Goal: Task Accomplishment & Management: Manage account settings

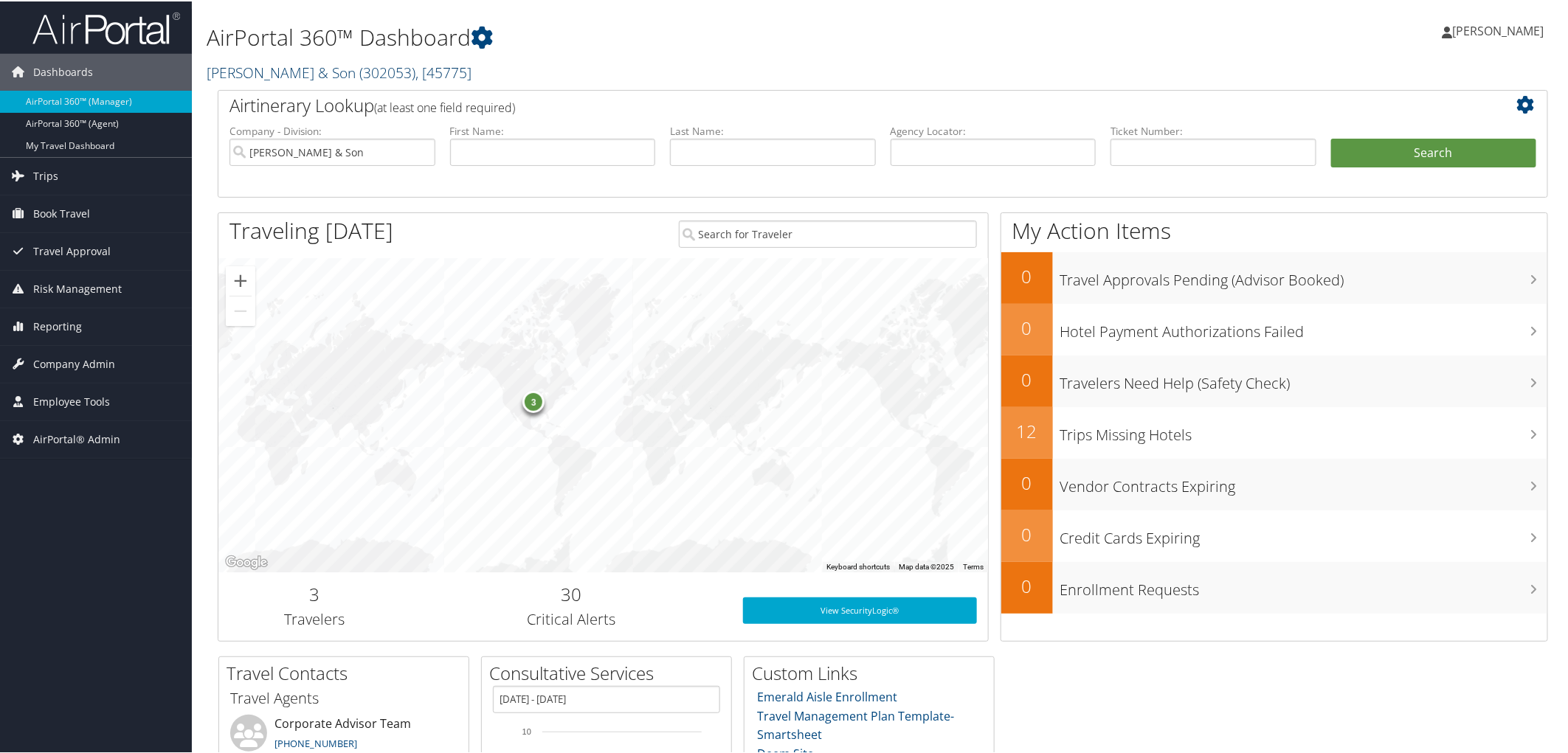
click at [304, 75] on link "CH Guenther & Son ( 302053 ) , [ 45775 ]" at bounding box center [339, 71] width 265 height 20
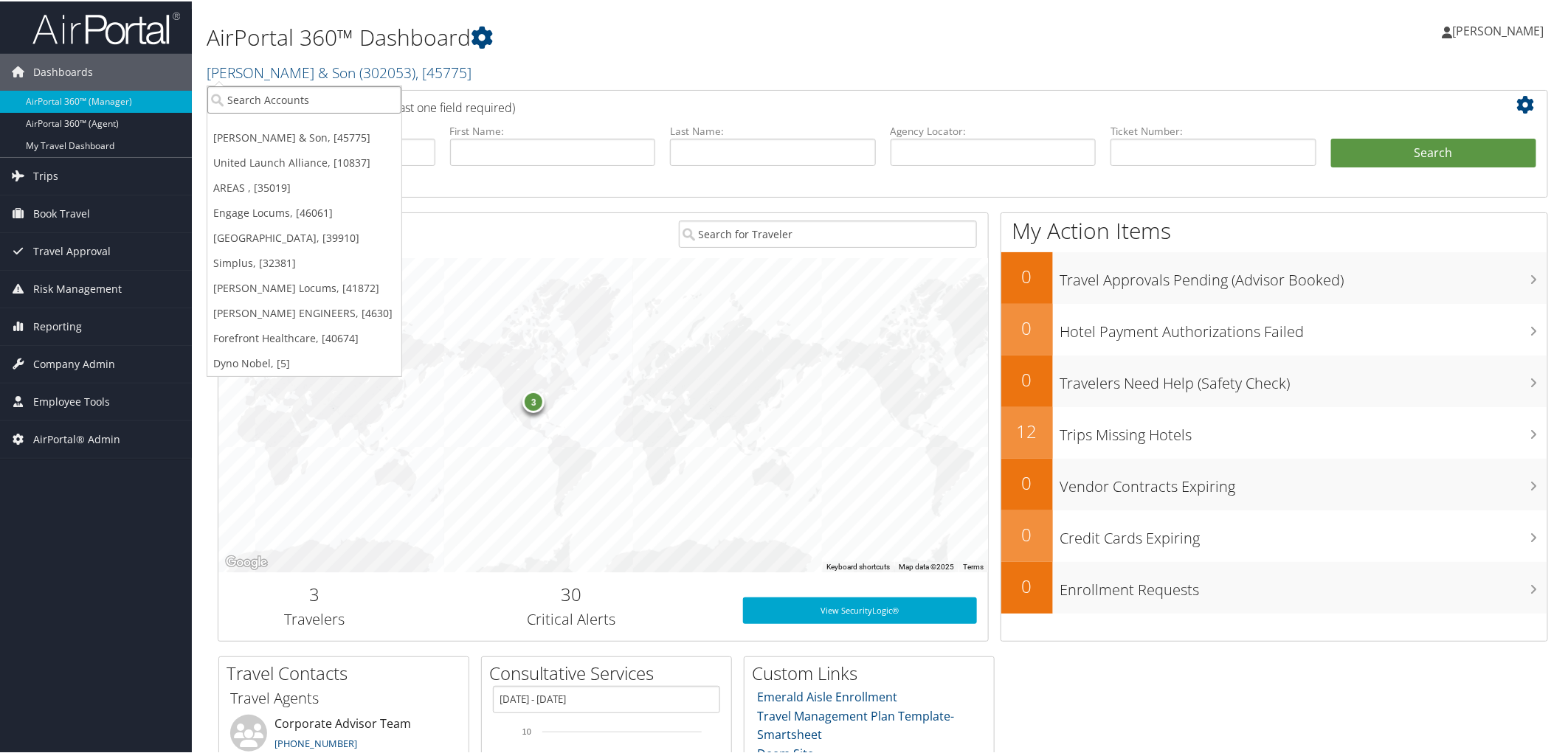
click at [306, 94] on input "search" at bounding box center [304, 98] width 194 height 27
type input "am gener"
click at [269, 126] on div "AM General - AMG (301411), [37163]" at bounding box center [322, 126] width 246 height 13
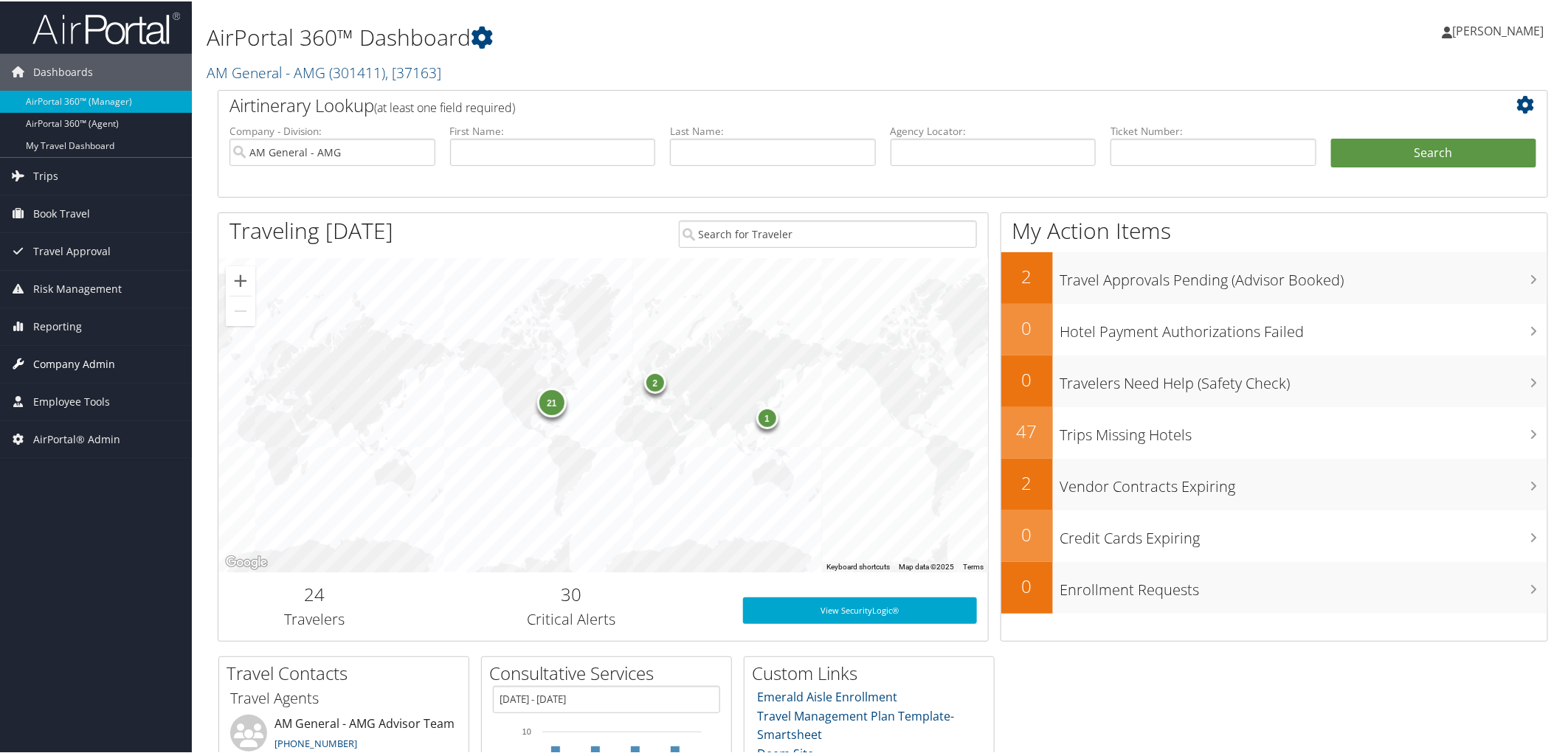
click at [82, 359] on span "Company Admin" at bounding box center [74, 363] width 82 height 37
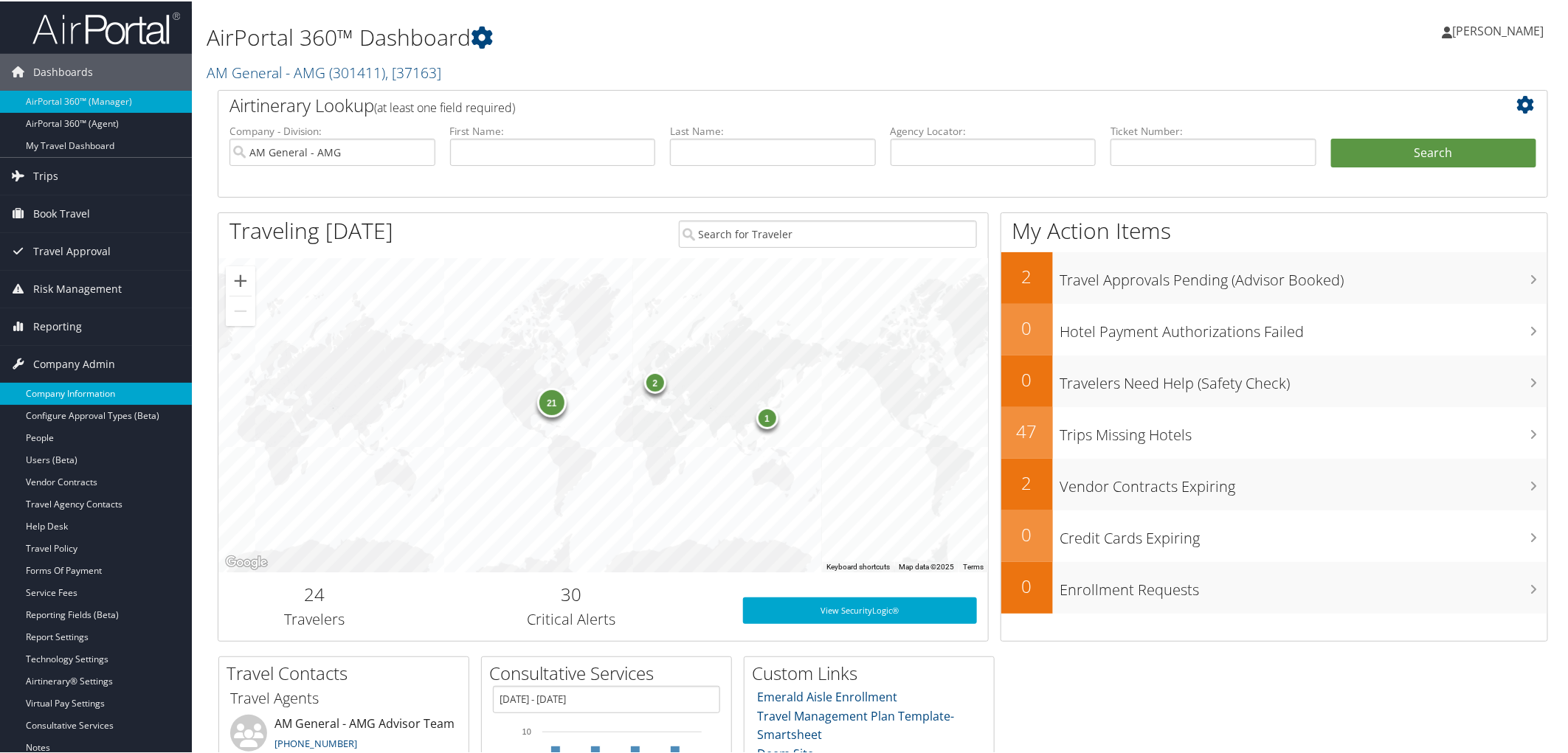
click at [96, 390] on link "Company Information" at bounding box center [96, 393] width 192 height 22
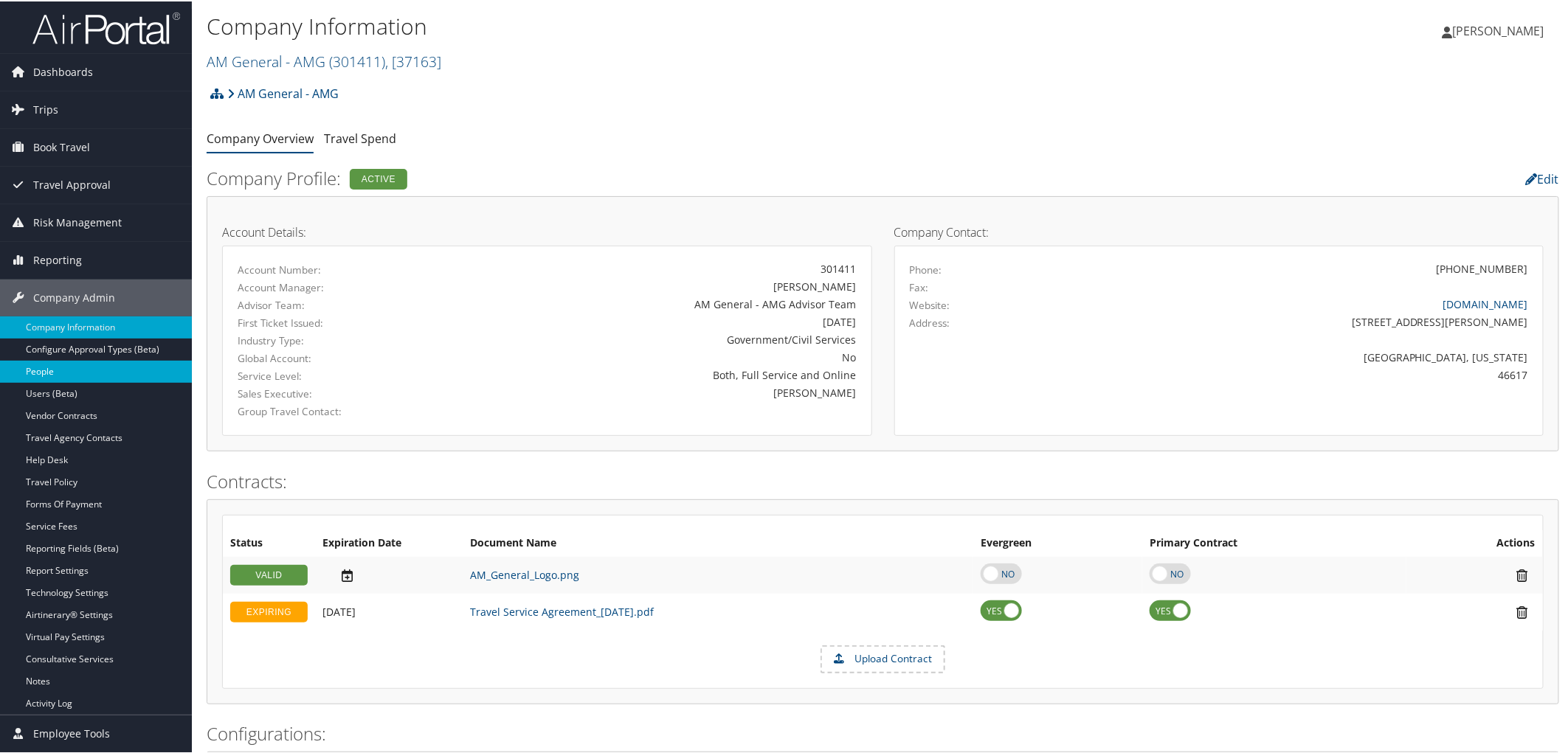
click at [42, 376] on link "People" at bounding box center [96, 370] width 192 height 22
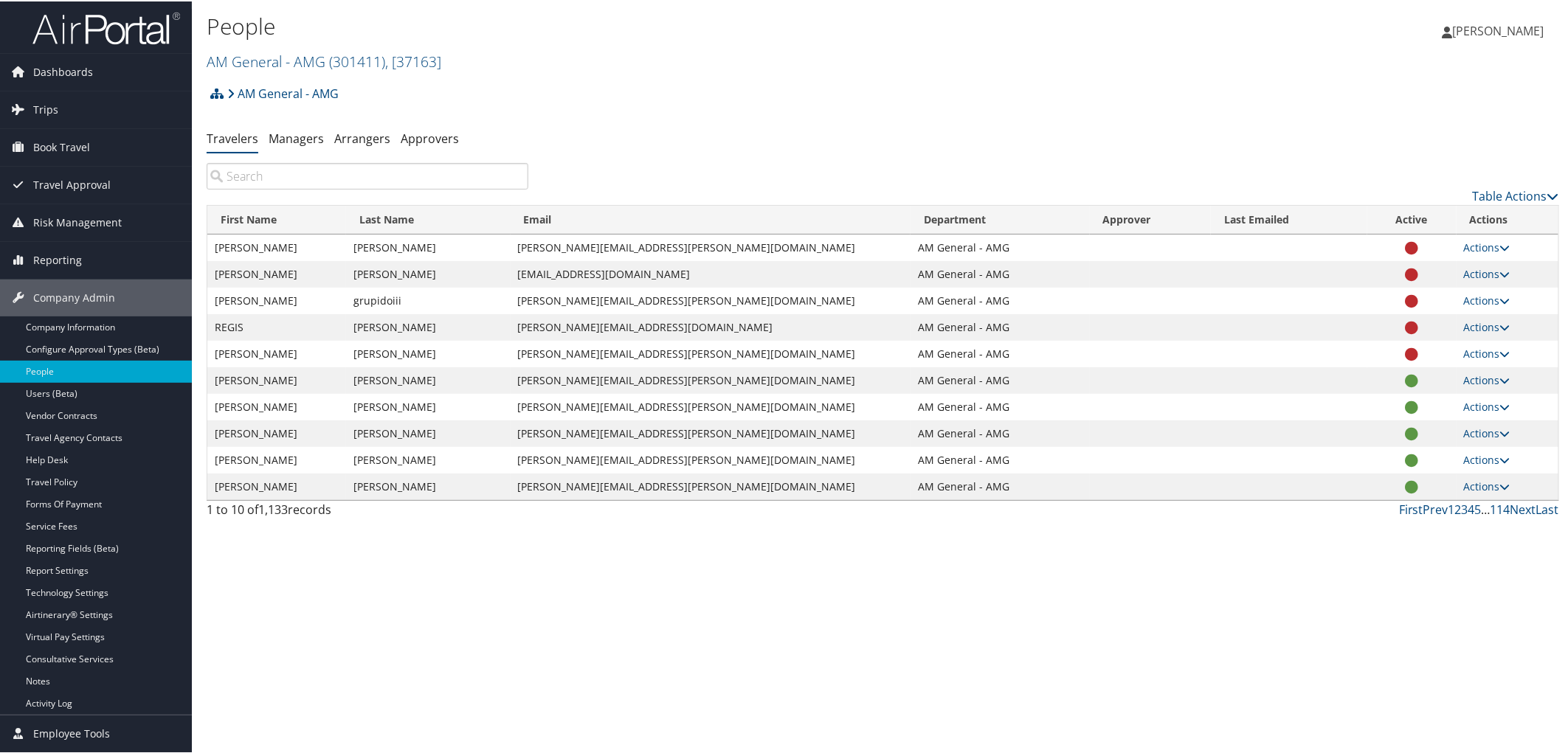
click at [265, 180] on input "search" at bounding box center [368, 175] width 322 height 27
paste input "Steve Brondstetter"
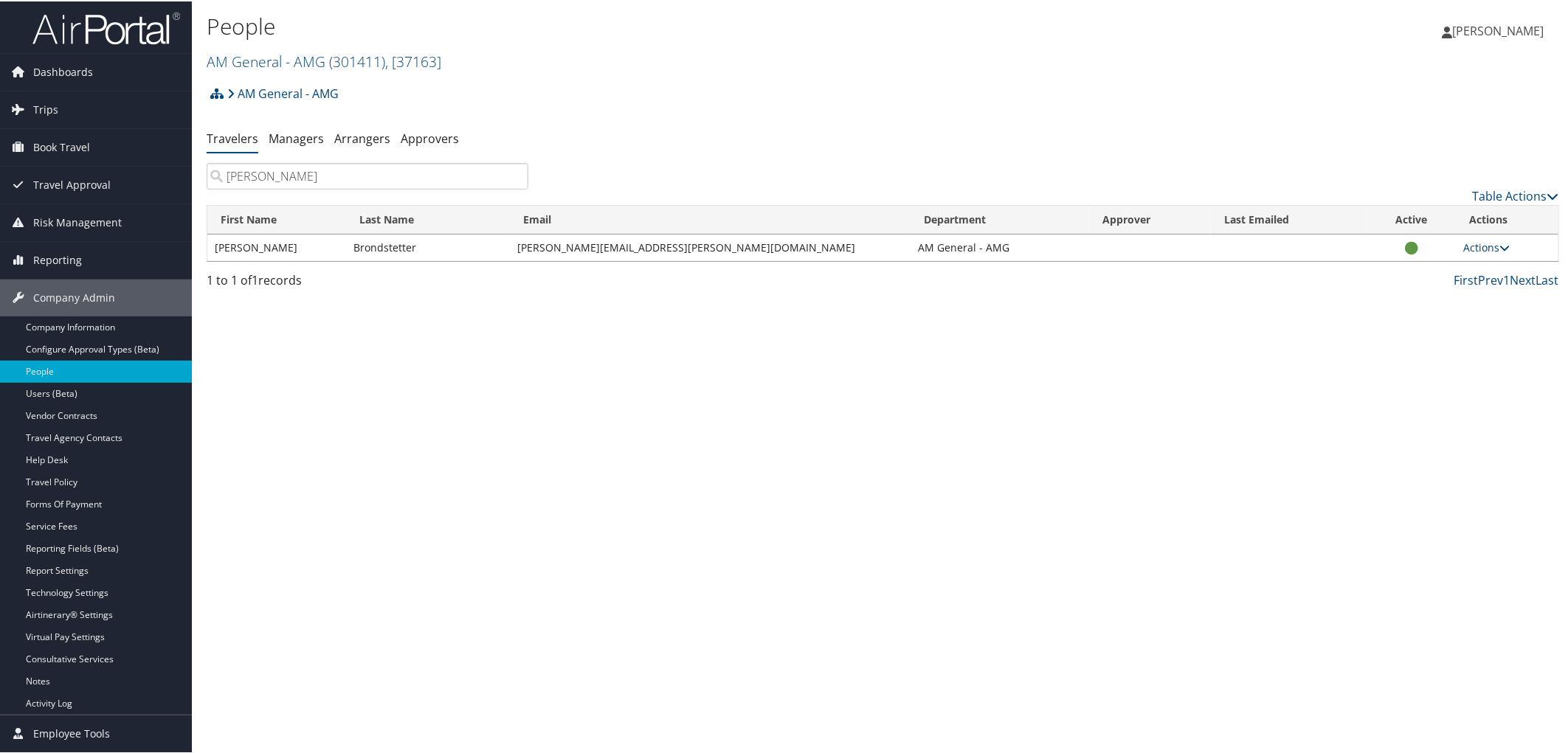
type input "Steve Brondstetter"
click at [1464, 244] on link "Actions" at bounding box center [1487, 246] width 47 height 14
click at [1389, 287] on link "View Profile" at bounding box center [1423, 292] width 150 height 25
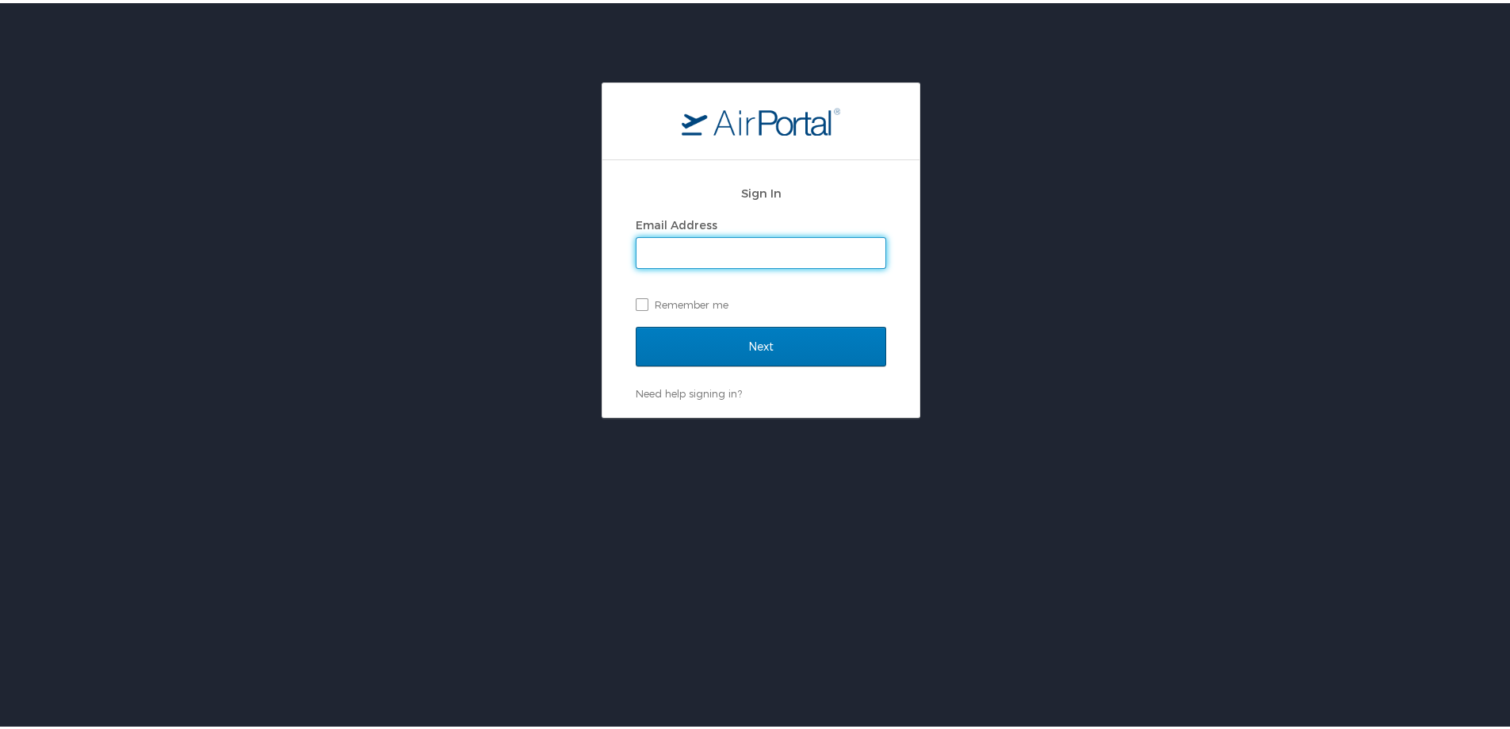
type input "[PERSON_NAME][EMAIL_ADDRESS][PERSON_NAME][DOMAIN_NAME]"
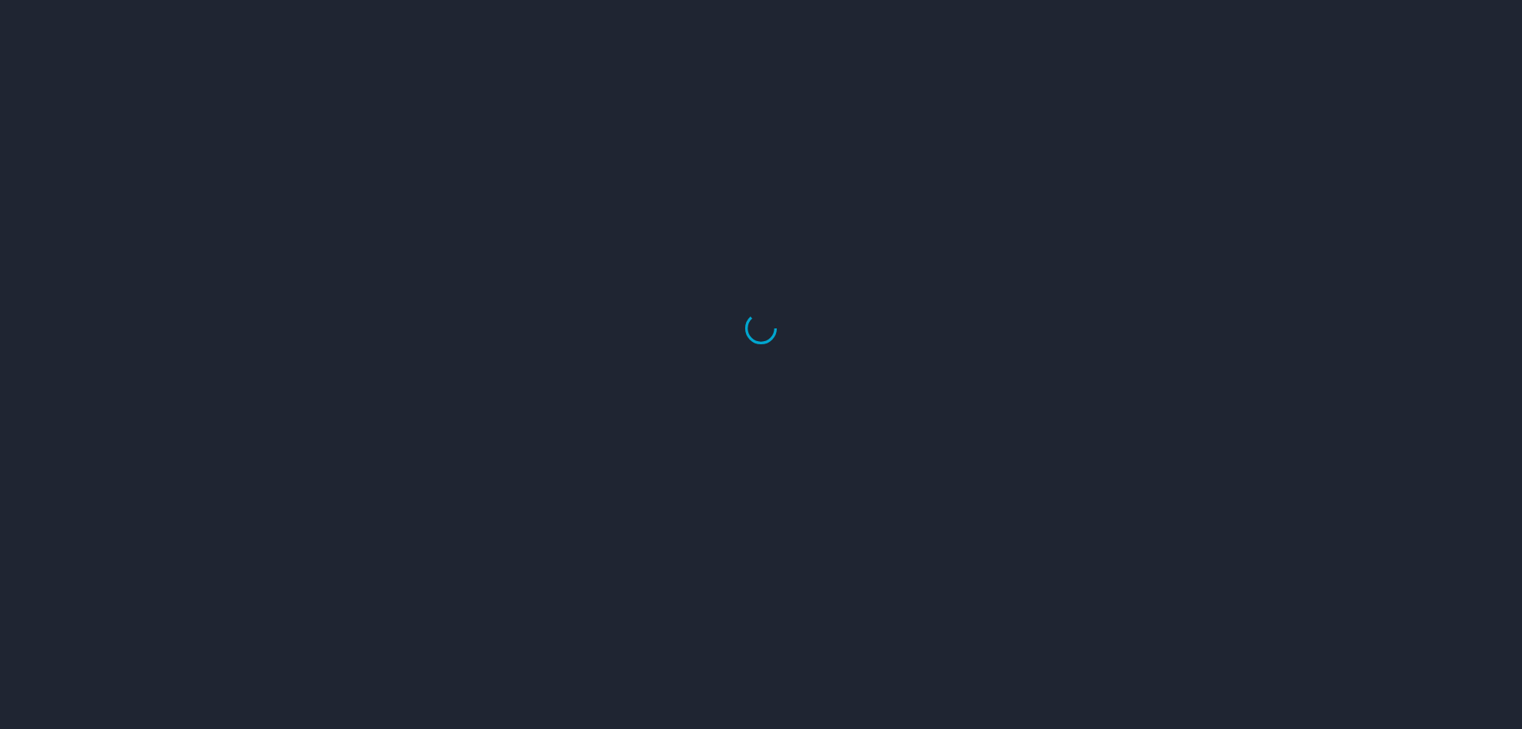
select select "US"
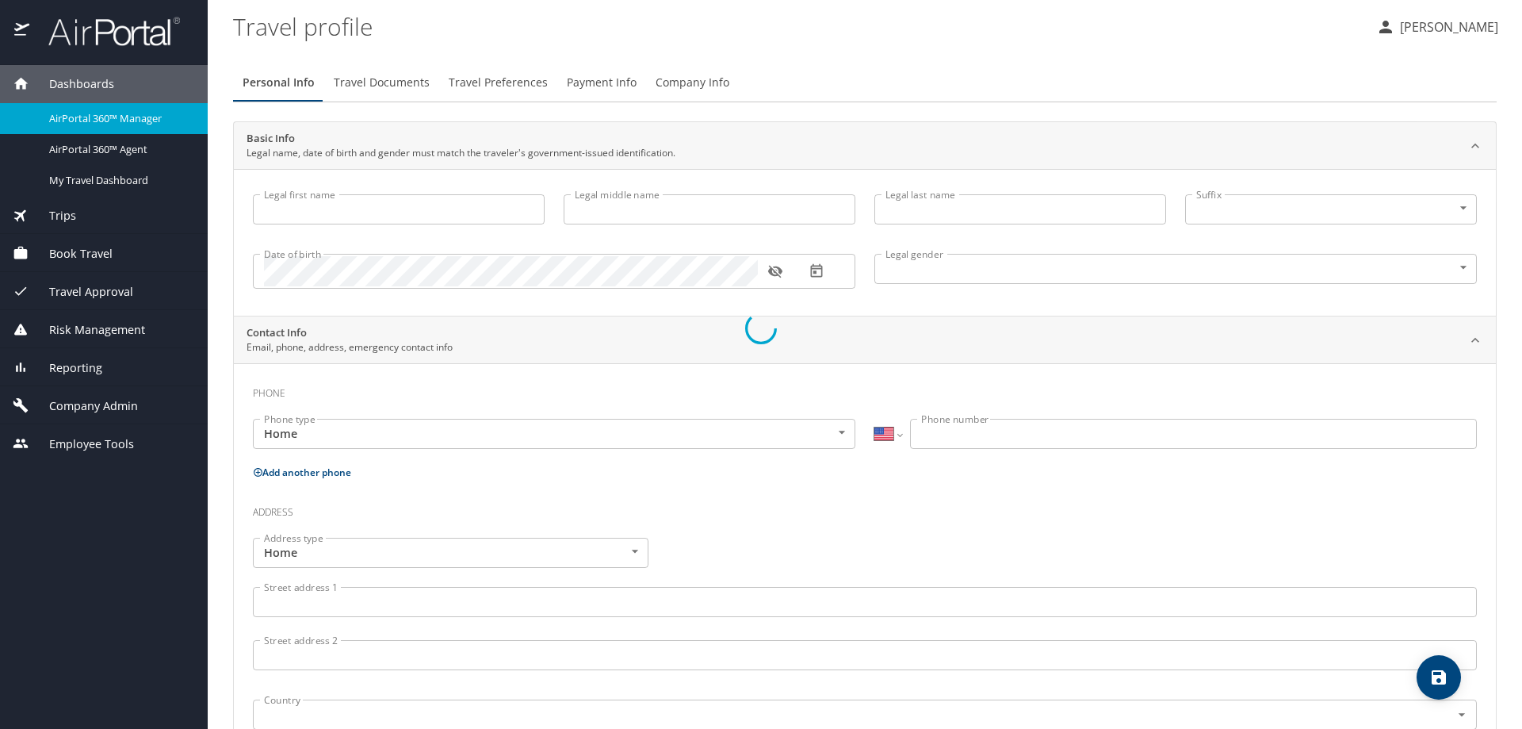
type input "Steve"
type input "Brondstetter"
type input "Undisclosed"
select select "US"
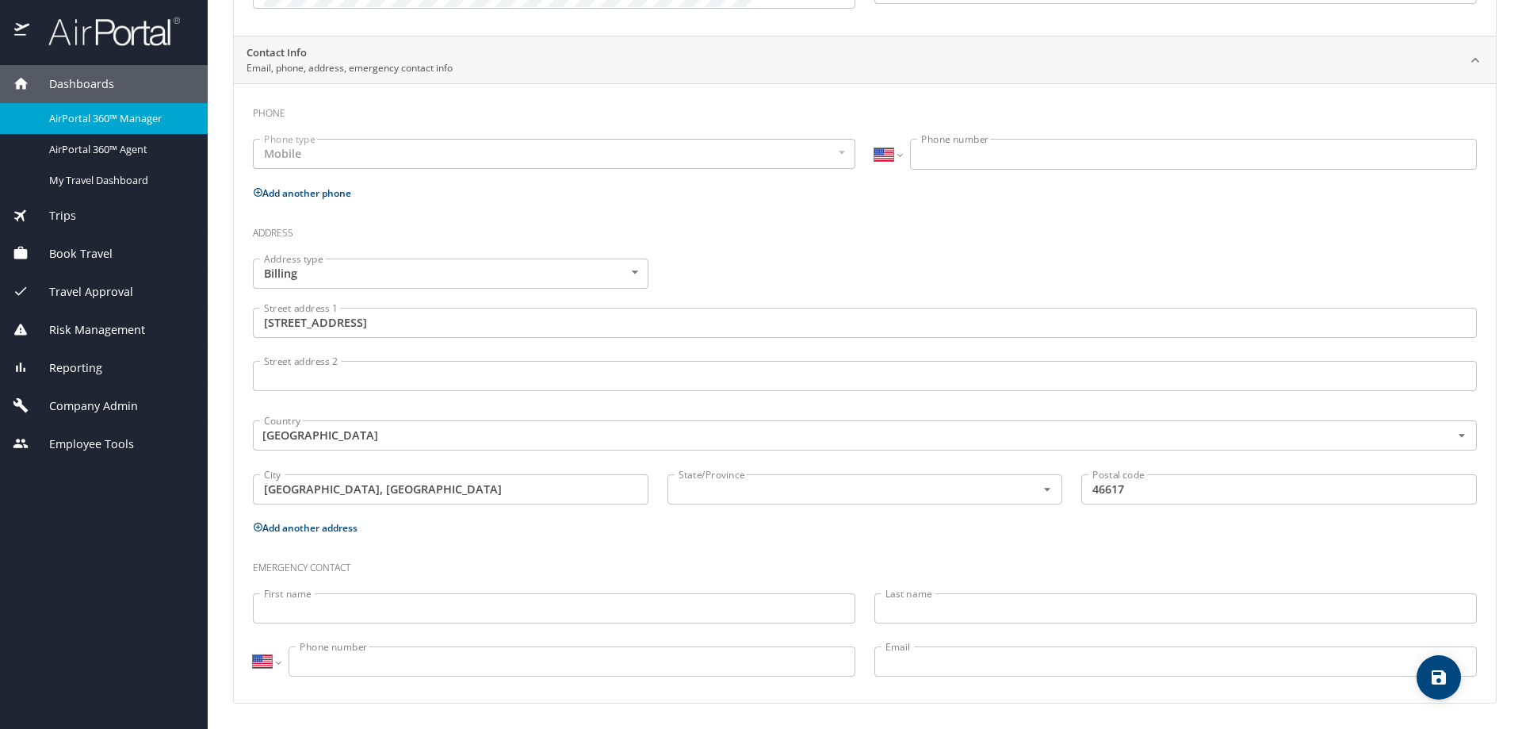
scroll to position [2, 0]
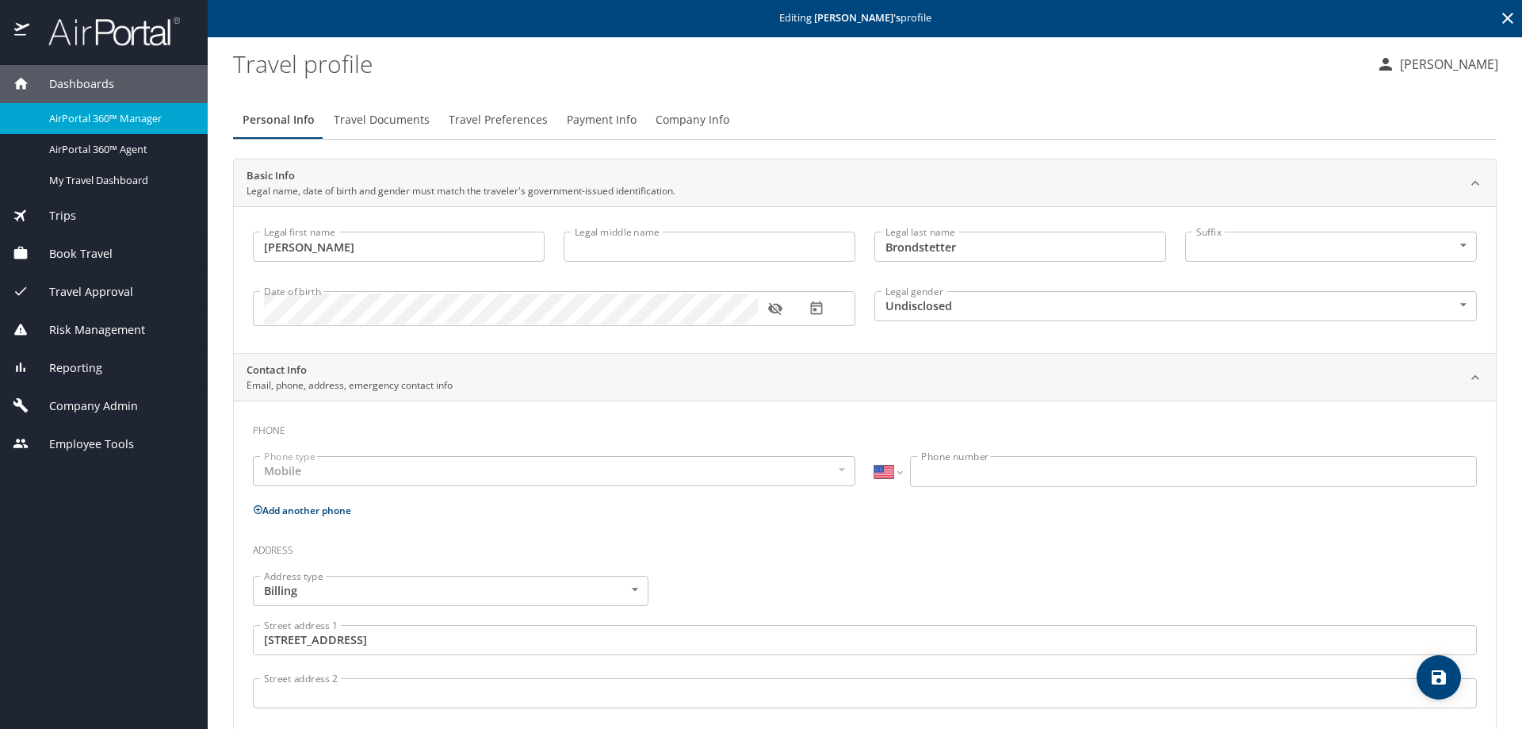
click at [63, 395] on div "Company Admin" at bounding box center [104, 405] width 208 height 38
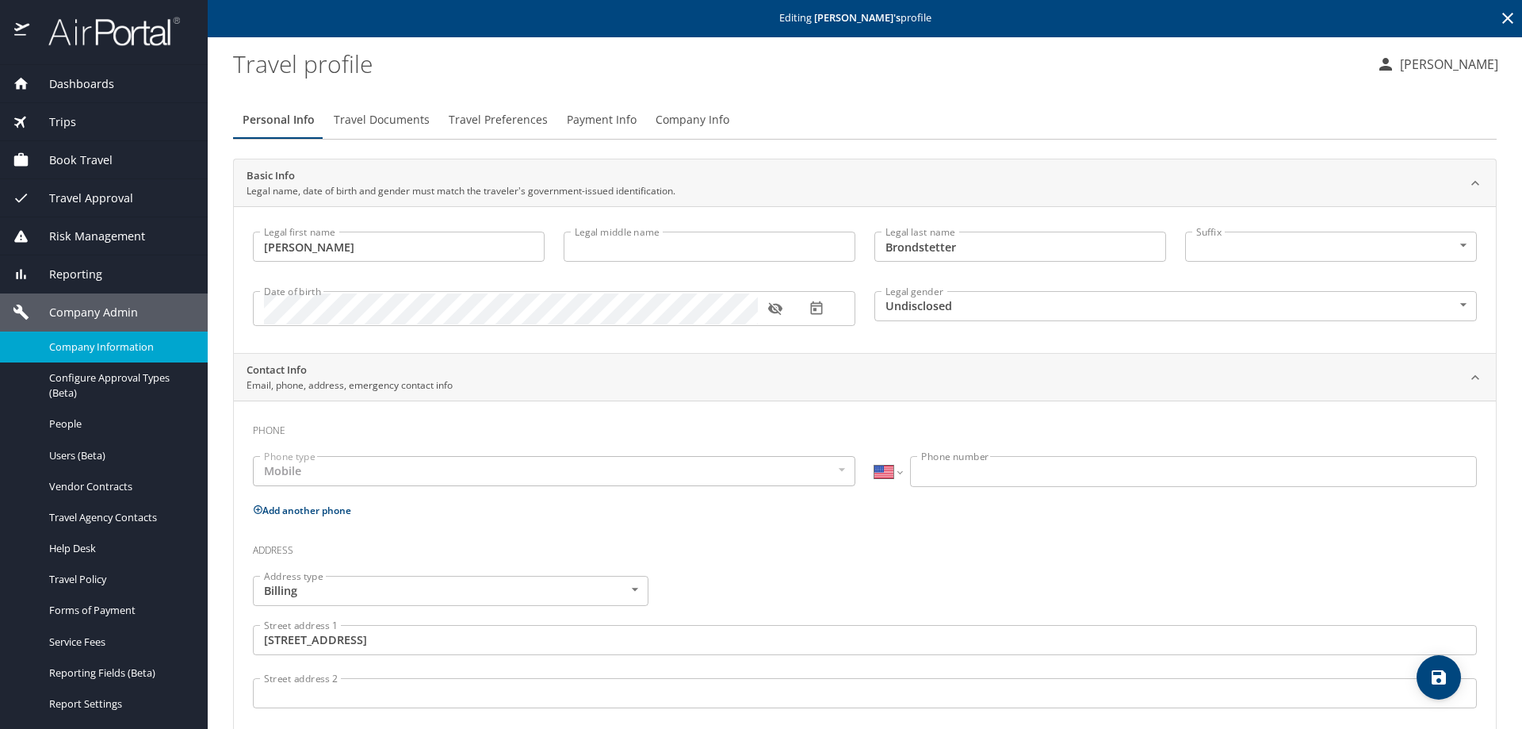
click at [83, 354] on span "Company Information" at bounding box center [119, 346] width 140 height 15
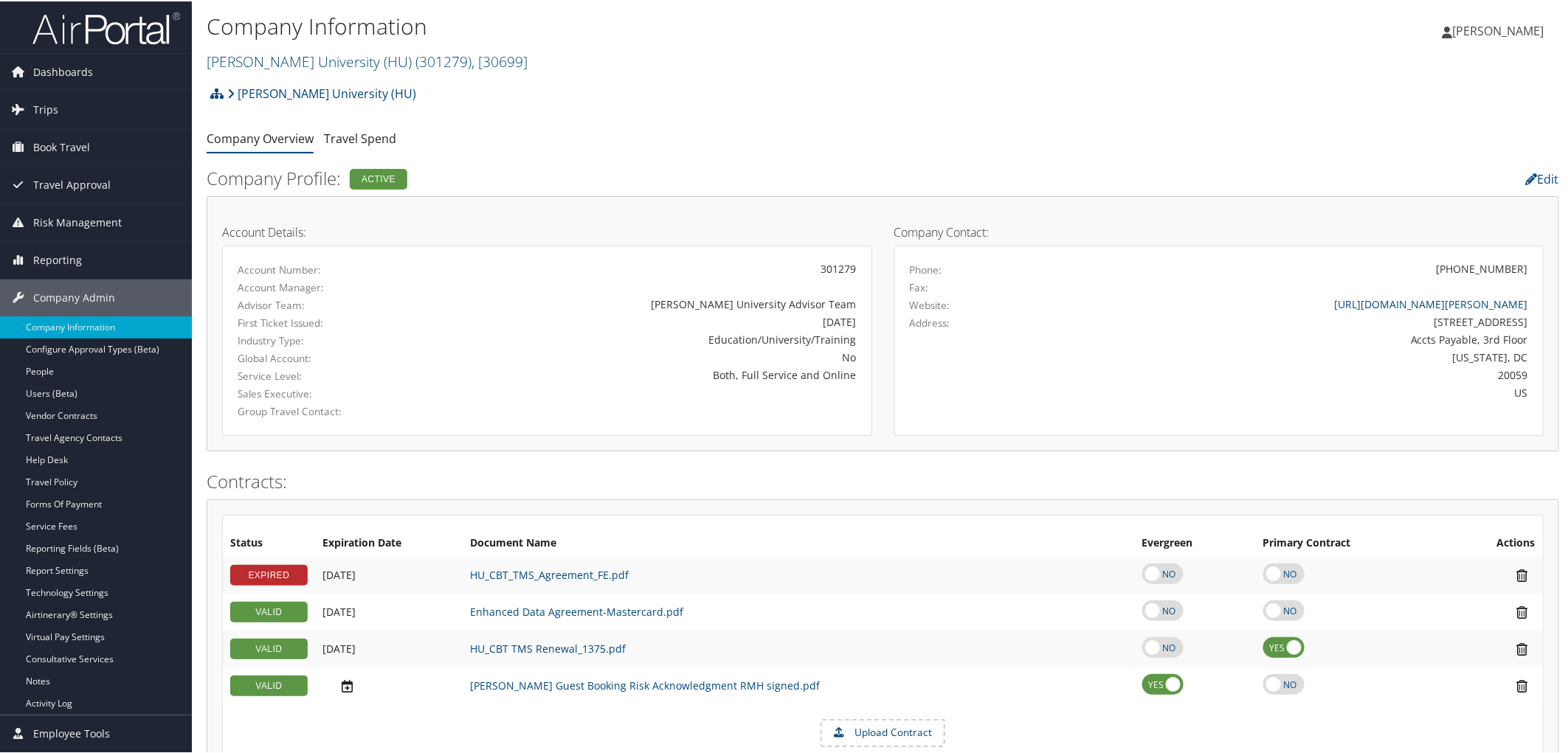
click at [86, 365] on link "People" at bounding box center [96, 370] width 192 height 22
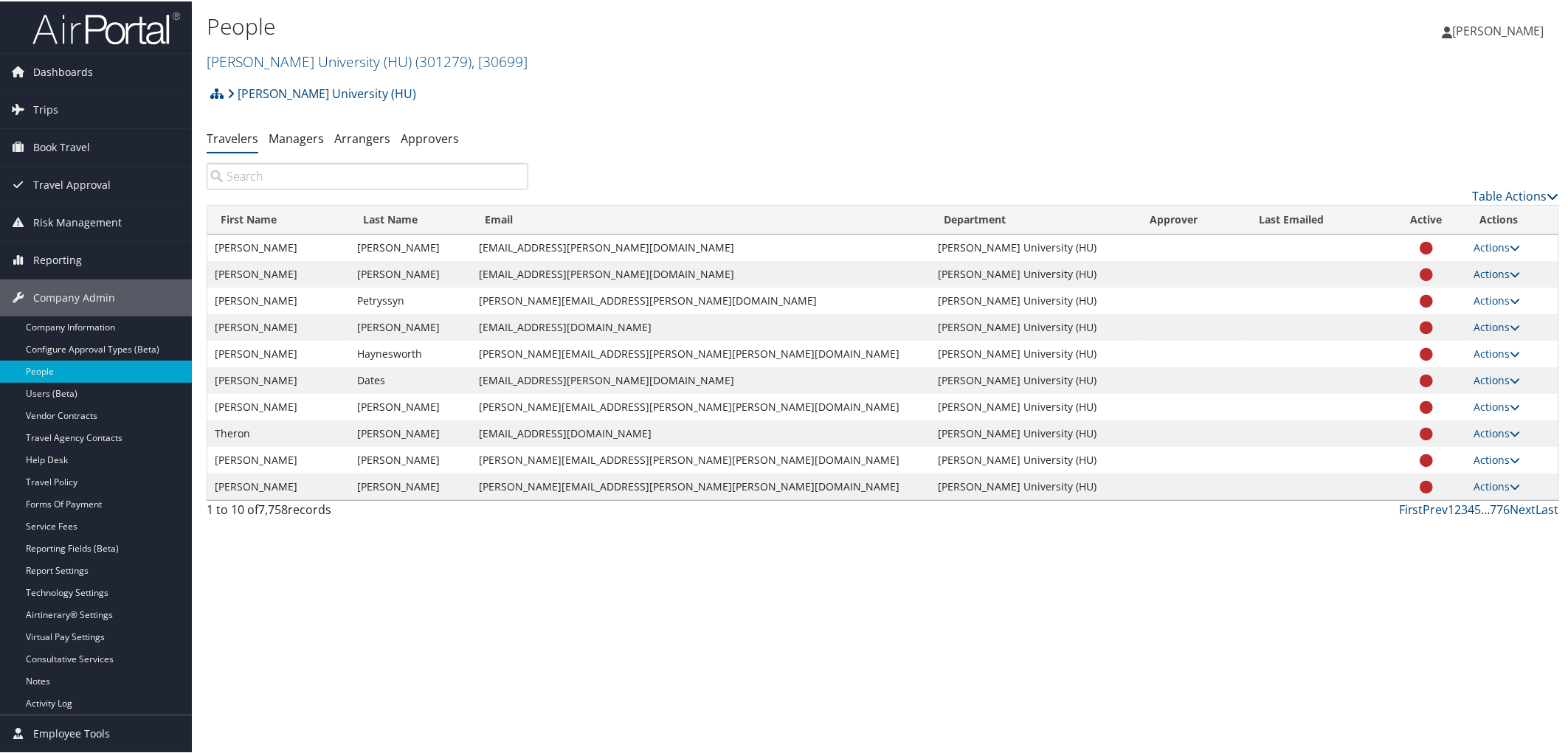
click at [357, 179] on input "search" at bounding box center [368, 175] width 322 height 27
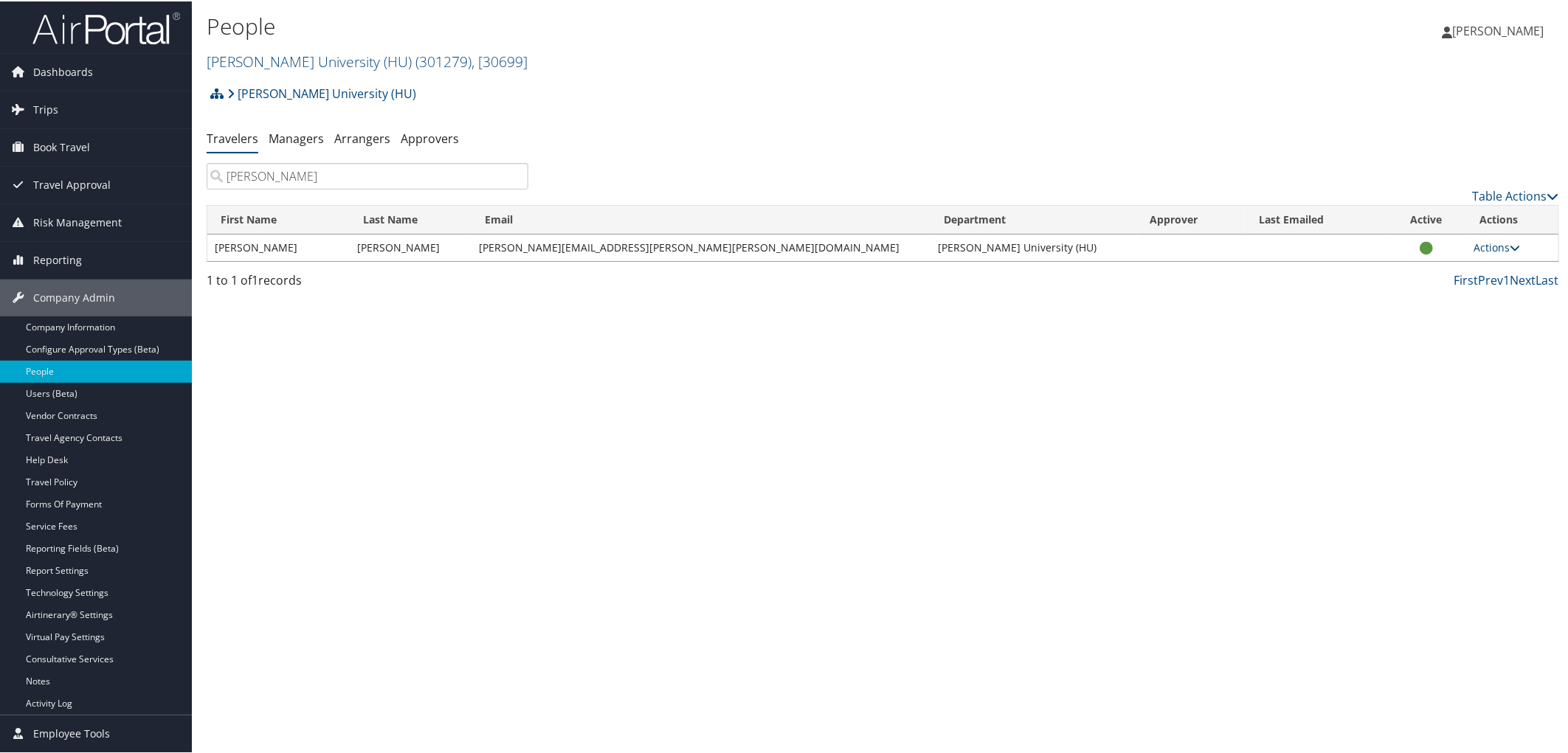
type input "[PERSON_NAME]"
click at [1477, 251] on link "Actions" at bounding box center [1497, 246] width 47 height 14
click at [1427, 325] on link "User Technology Settings" at bounding box center [1427, 317] width 150 height 25
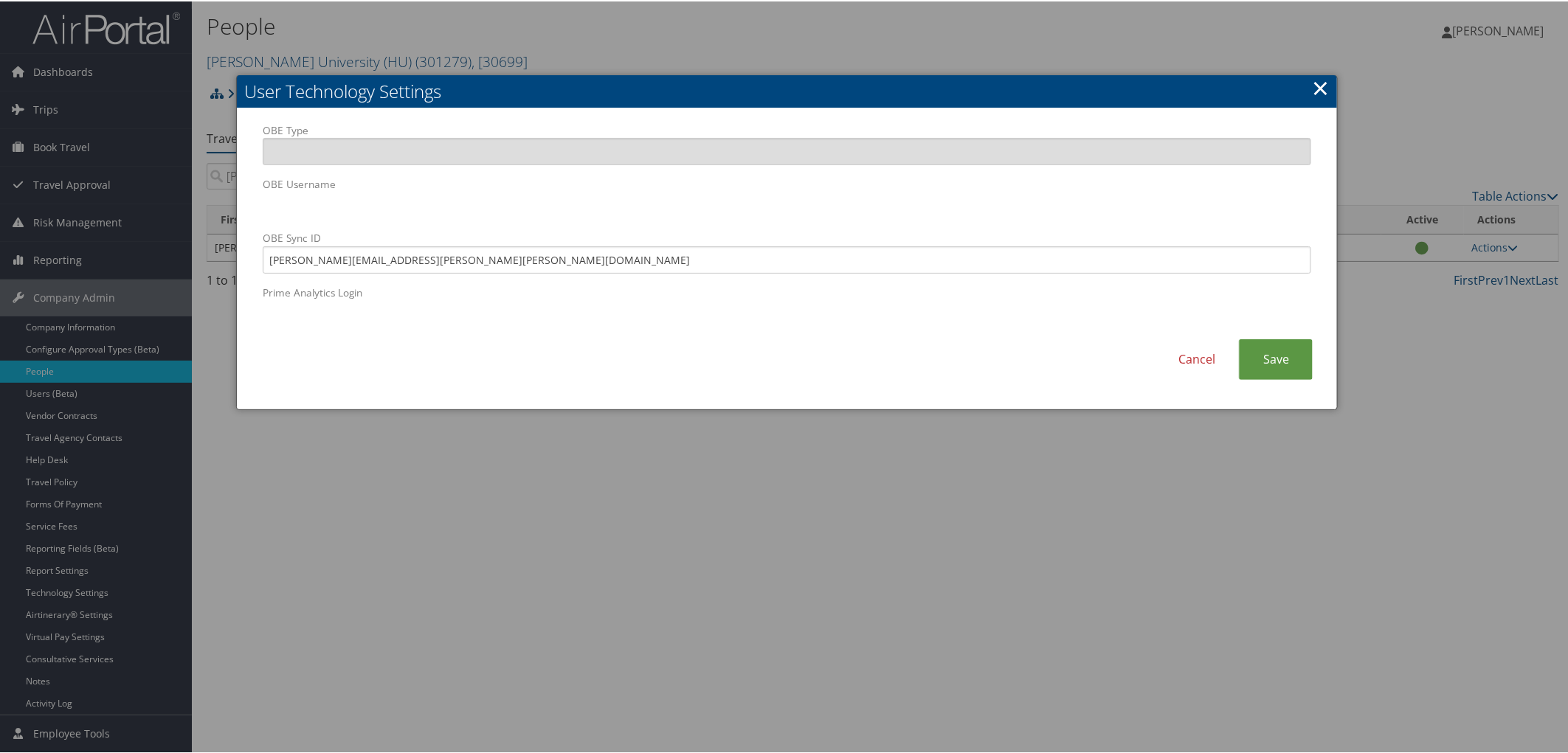
click at [1311, 80] on link "×" at bounding box center [1320, 87] width 17 height 30
